Goal: Task Accomplishment & Management: Manage account settings

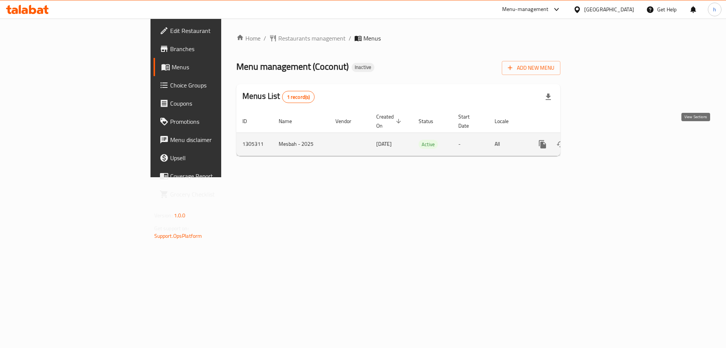
click at [602, 140] on icon "enhanced table" at bounding box center [597, 144] width 9 height 9
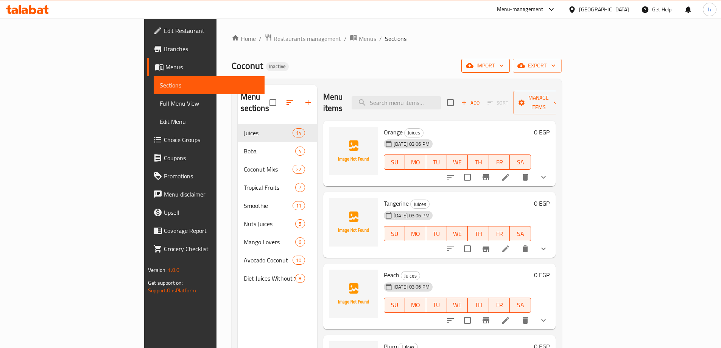
click at [503, 70] on span "import" at bounding box center [485, 65] width 36 height 9
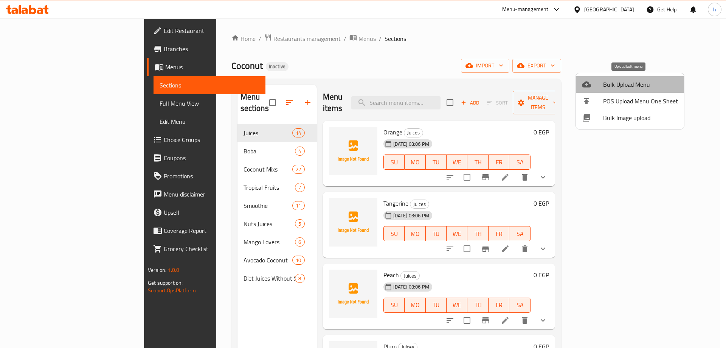
click at [639, 85] on span "Bulk Upload Menu" at bounding box center [640, 84] width 75 height 9
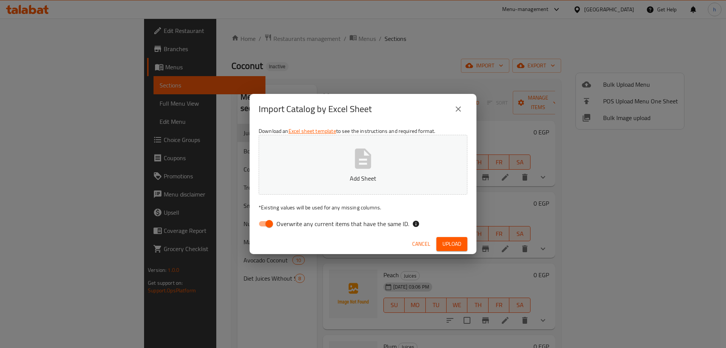
click at [269, 228] on input "Overwrite any current items that have the same ID." at bounding box center [269, 223] width 43 height 14
checkbox input "false"
click at [382, 189] on button "Add Sheet" at bounding box center [363, 165] width 209 height 60
click at [458, 246] on span "Upload" at bounding box center [452, 243] width 19 height 9
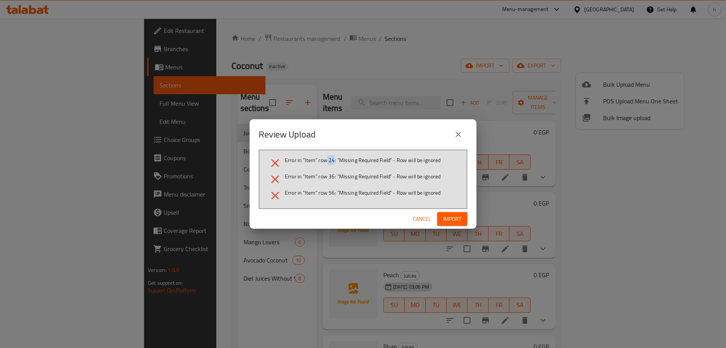
drag, startPoint x: 333, startPoint y: 160, endPoint x: 327, endPoint y: 160, distance: 6.4
click at [327, 160] on span "Error in "Item" row 24: "Missing Required Field" - Row will be ignored" at bounding box center [363, 160] width 156 height 8
drag, startPoint x: 337, startPoint y: 174, endPoint x: 332, endPoint y: 174, distance: 4.9
click at [332, 174] on span "Error in "Item" row 36: "Missing Required Field" - Row will be ignored" at bounding box center [363, 176] width 156 height 8
click at [458, 132] on icon "close" at bounding box center [458, 134] width 9 height 9
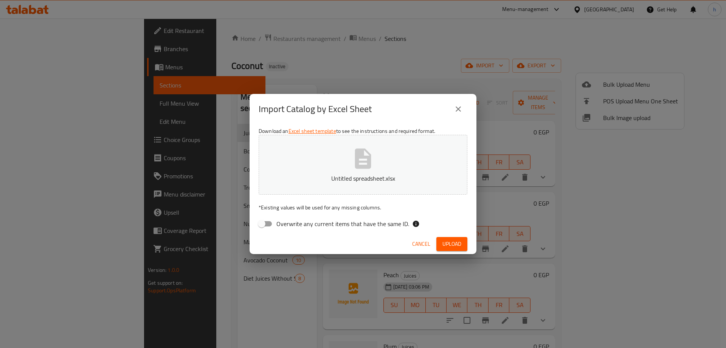
click at [453, 107] on button "close" at bounding box center [458, 109] width 18 height 18
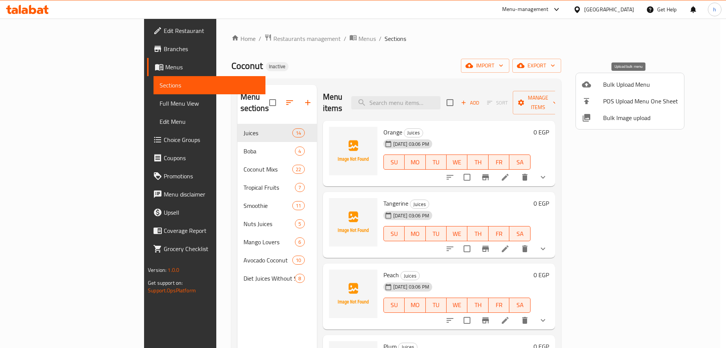
click at [637, 81] on span "Bulk Upload Menu" at bounding box center [640, 84] width 75 height 9
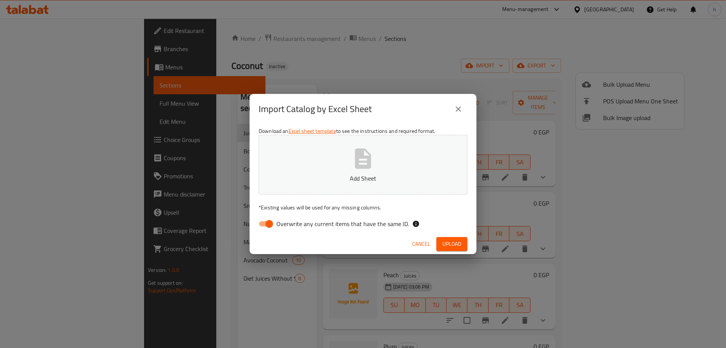
click at [273, 218] on input "Overwrite any current items that have the same ID." at bounding box center [269, 223] width 43 height 14
checkbox input "false"
click at [384, 184] on button "Add Sheet" at bounding box center [363, 165] width 209 height 60
click at [452, 246] on span "Upload" at bounding box center [452, 243] width 19 height 9
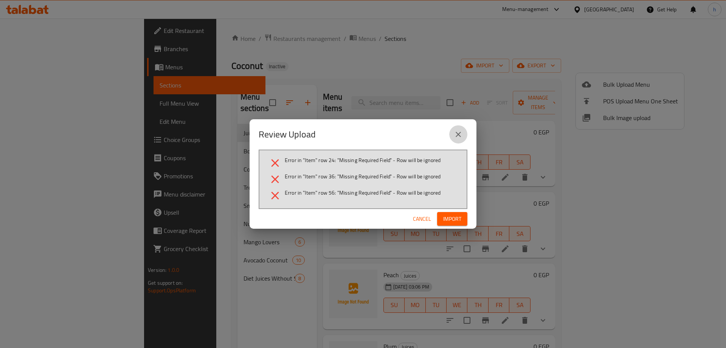
click at [461, 130] on icon "close" at bounding box center [458, 134] width 9 height 9
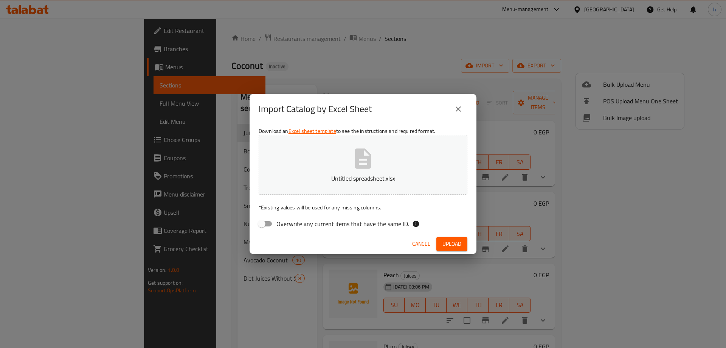
click at [462, 106] on icon "close" at bounding box center [458, 108] width 9 height 9
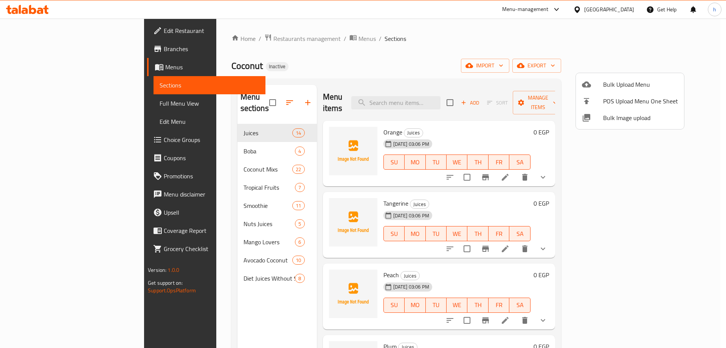
click at [593, 82] on div at bounding box center [592, 84] width 21 height 9
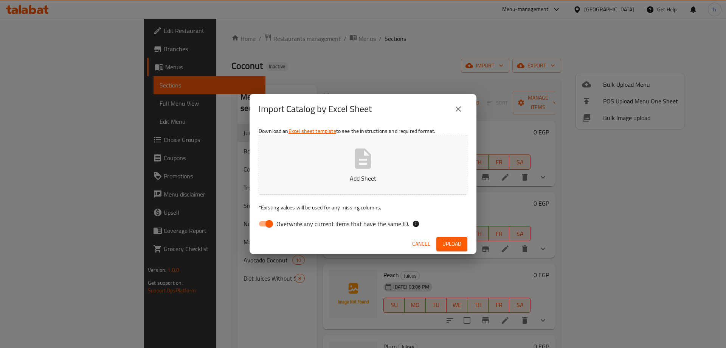
click at [268, 232] on div "Download an Excel sheet template to see the instructions and required format. A…" at bounding box center [363, 179] width 227 height 110
click at [270, 228] on input "Overwrite any current items that have the same ID." at bounding box center [269, 223] width 43 height 14
checkbox input "false"
click at [323, 195] on div "Download an Excel sheet template to see the instructions and required format. A…" at bounding box center [363, 179] width 227 height 110
click at [335, 188] on button "Add Sheet" at bounding box center [363, 165] width 209 height 60
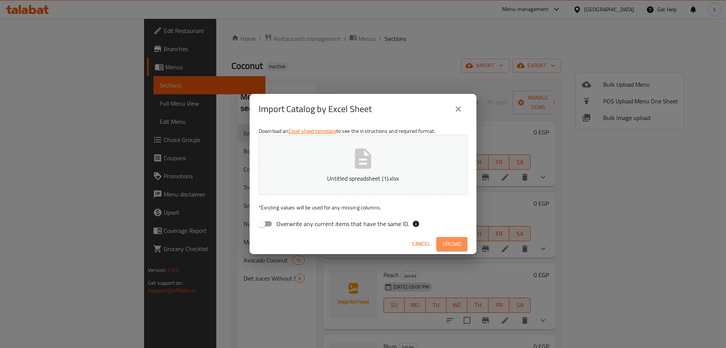
click at [446, 238] on button "Upload" at bounding box center [451, 244] width 31 height 14
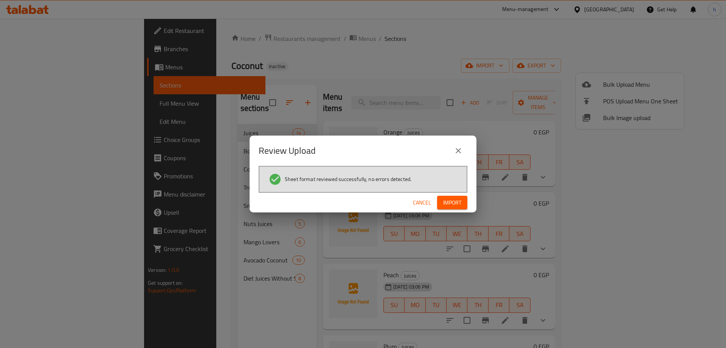
click at [450, 200] on span "Import" at bounding box center [452, 202] width 18 height 9
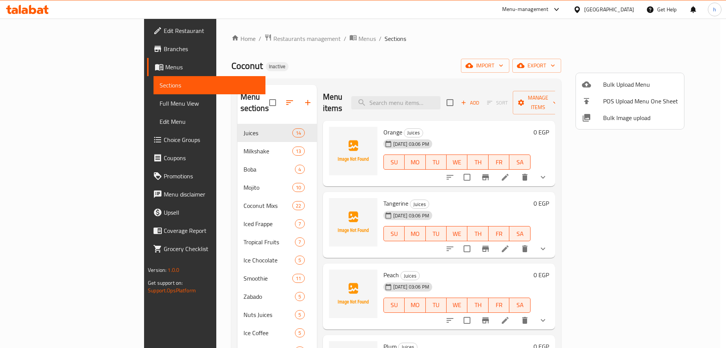
click at [202, 212] on div at bounding box center [363, 174] width 726 height 348
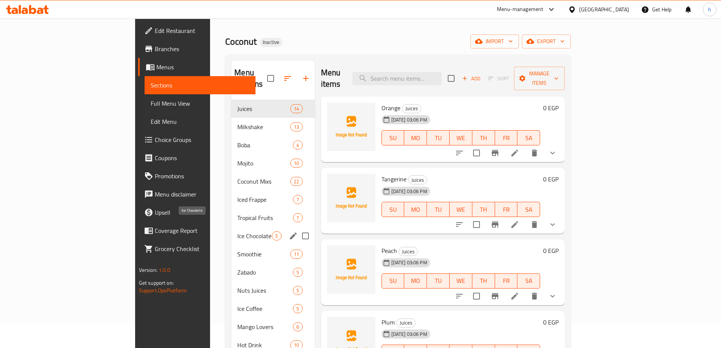
scroll to position [38, 0]
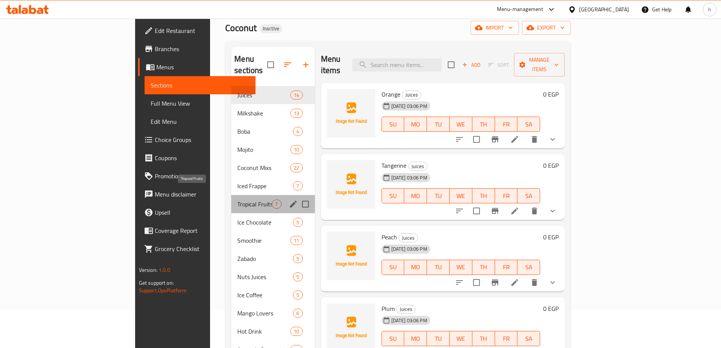
click at [237, 199] on span "Tropical Fruits" at bounding box center [254, 203] width 34 height 9
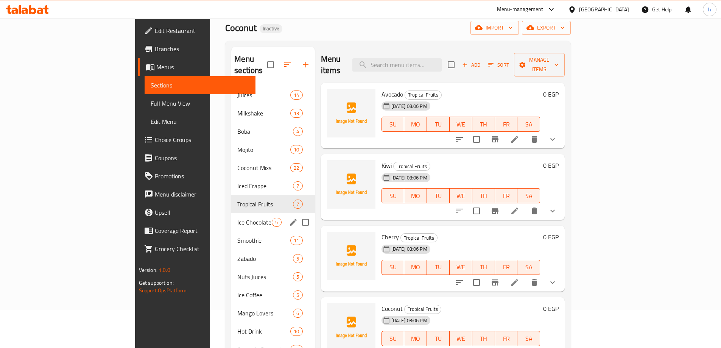
click at [237, 217] on span "Ice Chocolate" at bounding box center [254, 221] width 34 height 9
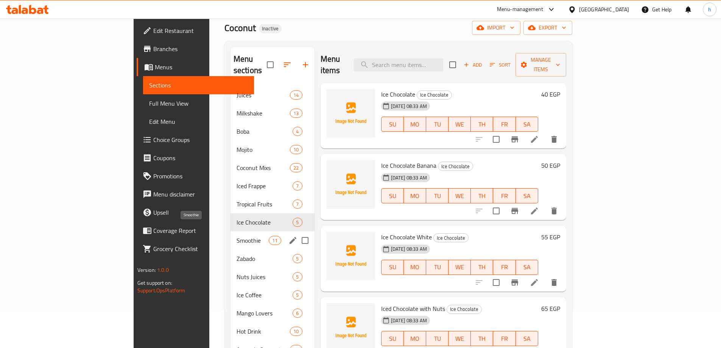
click at [236, 236] on span "Smoothie" at bounding box center [252, 240] width 32 height 9
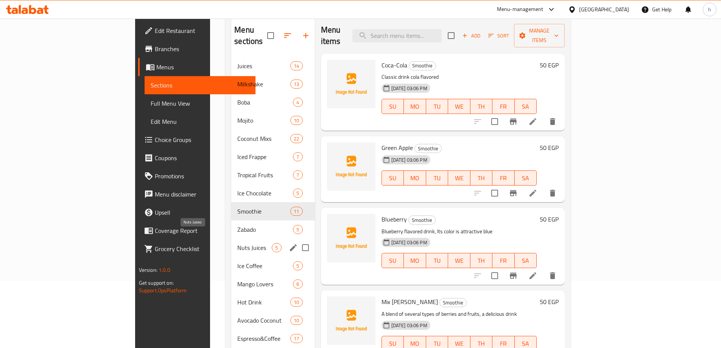
scroll to position [76, 0]
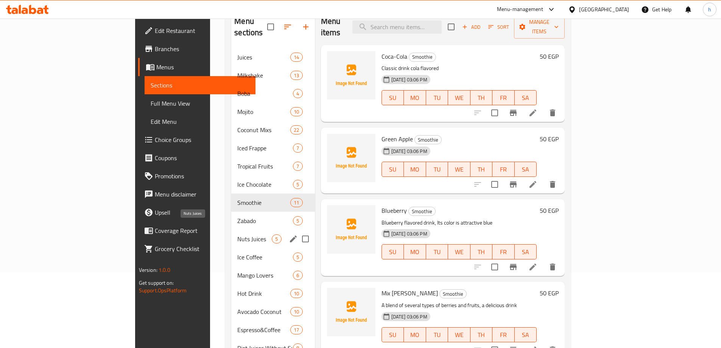
click at [237, 234] on span "Nuts Juices" at bounding box center [254, 238] width 34 height 9
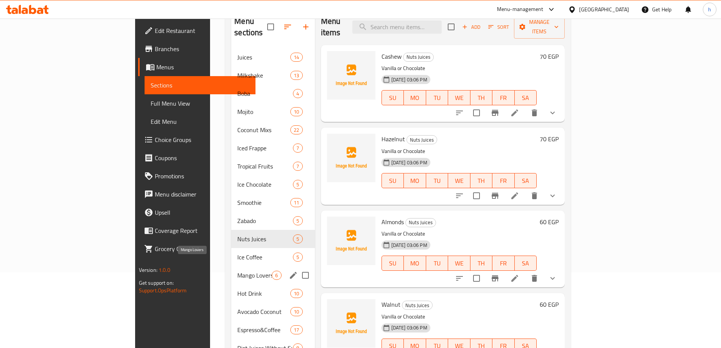
click at [237, 270] on span "Mango Lovers" at bounding box center [254, 274] width 34 height 9
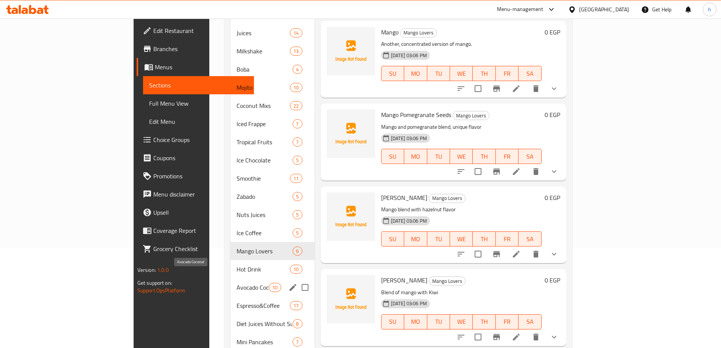
scroll to position [113, 0]
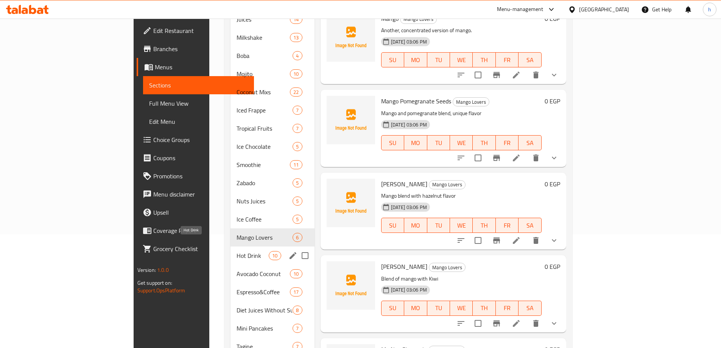
click at [236, 251] on span "Hot Drink" at bounding box center [252, 255] width 32 height 9
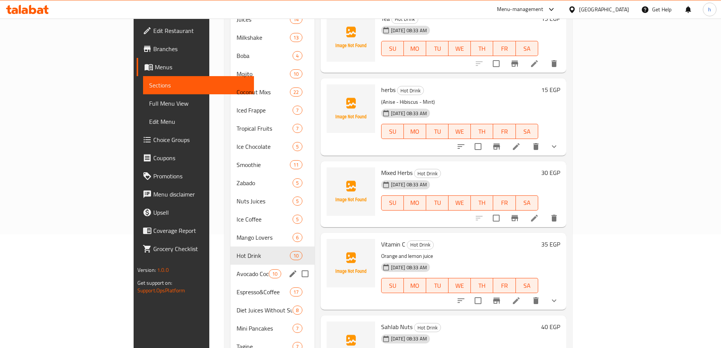
click at [236, 269] on span "Avocado Coconut" at bounding box center [252, 273] width 32 height 9
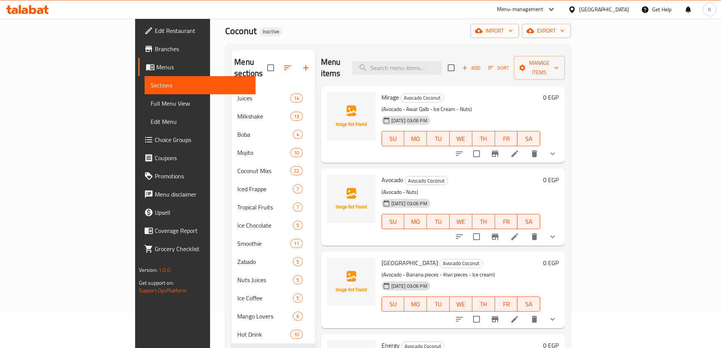
scroll to position [34, 0]
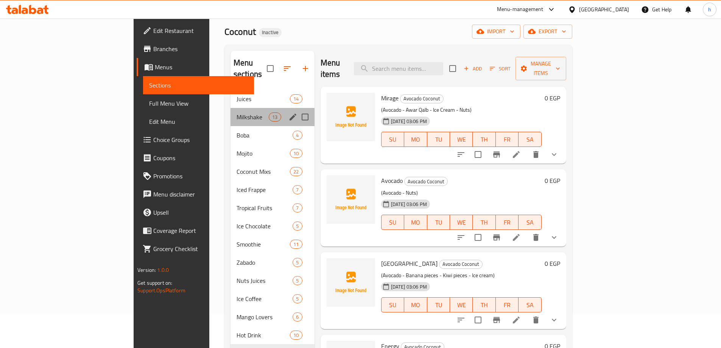
click at [230, 108] on div "Milkshake 13" at bounding box center [272, 117] width 84 height 18
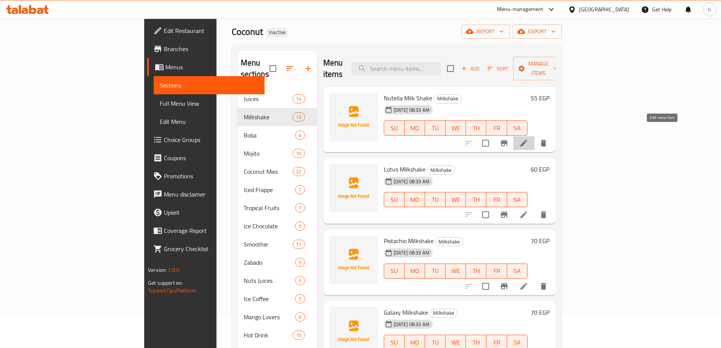
click at [528, 138] on icon at bounding box center [523, 142] width 9 height 9
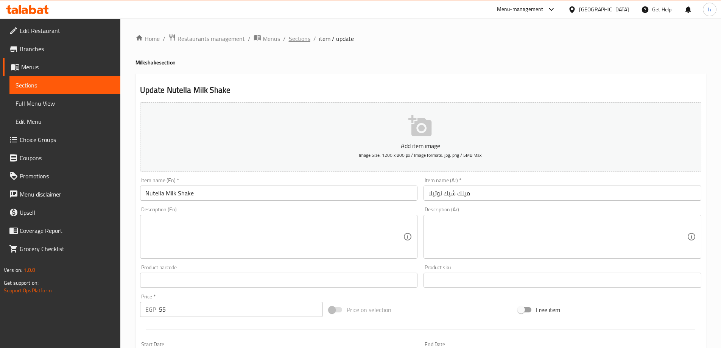
click at [295, 37] on span "Sections" at bounding box center [300, 38] width 22 height 9
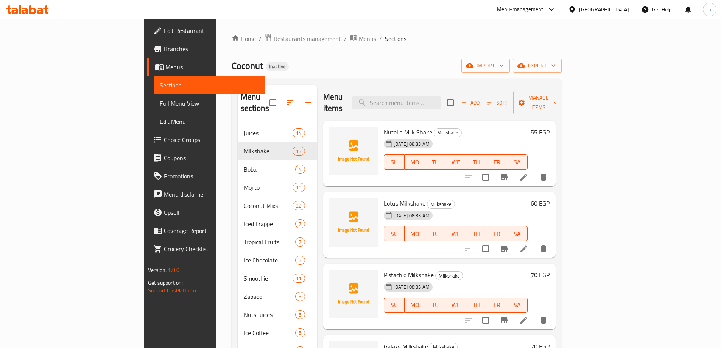
click at [160, 103] on span "Full Menu View" at bounding box center [209, 103] width 99 height 9
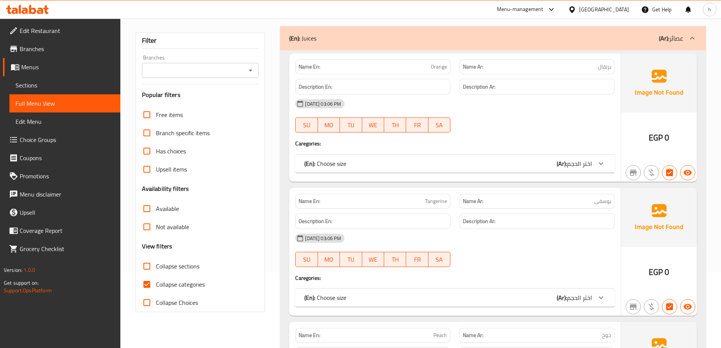
scroll to position [113, 0]
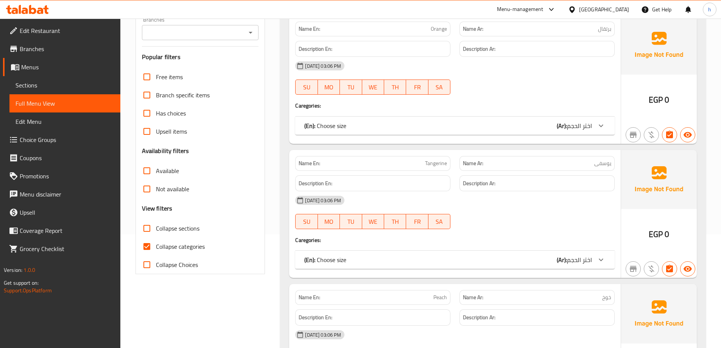
click at [148, 249] on input "Collapse categories" at bounding box center [147, 246] width 18 height 18
checkbox input "false"
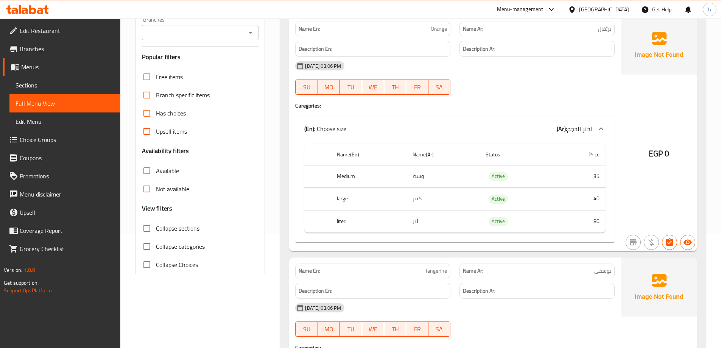
click at [148, 229] on input "Collapse sections" at bounding box center [147, 228] width 18 height 18
checkbox input "true"
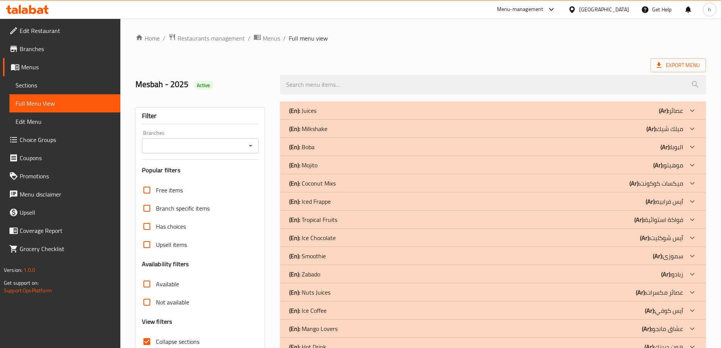
scroll to position [0, 0]
click at [584, 115] on div "(En): Milkshake (Ar): ميلك شيك" at bounding box center [486, 110] width 394 height 9
